Goal: Task Accomplishment & Management: Manage account settings

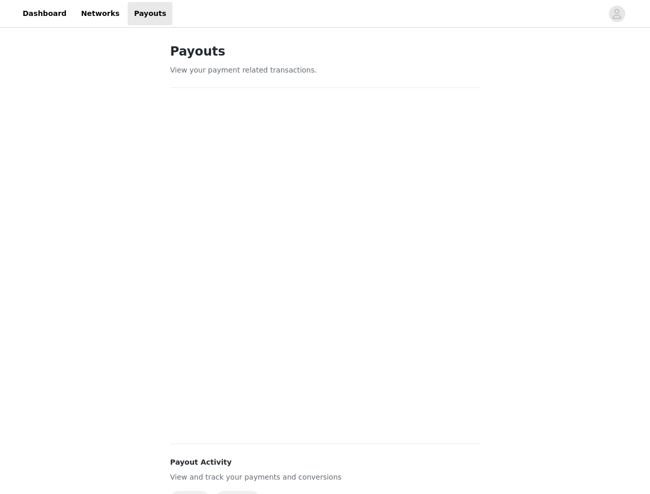
click at [325, 14] on div at bounding box center [387, 13] width 430 height 23
click at [617, 14] on icon "avatar" at bounding box center [617, 14] width 10 height 16
click at [187, 492] on body "Dashboard Networks Payouts Payouts View your payment related transactions. Payo…" at bounding box center [325, 247] width 650 height 494
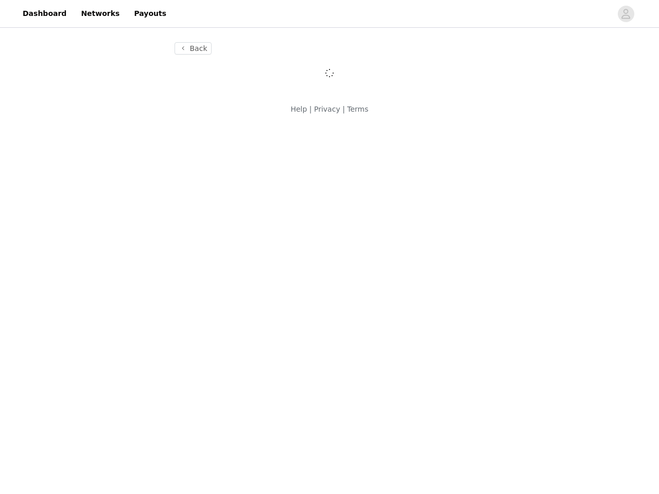
click at [229, 492] on body "Dashboard Networks Payouts Back Help | Privacy | Terms" at bounding box center [329, 247] width 659 height 494
